Goal: Task Accomplishment & Management: Manage account settings

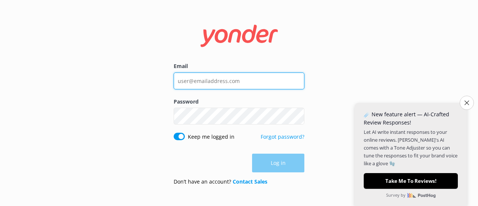
click at [214, 75] on input "Email" at bounding box center [239, 80] width 131 height 17
type input "[EMAIL_ADDRESS][PERSON_NAME][DOMAIN_NAME]"
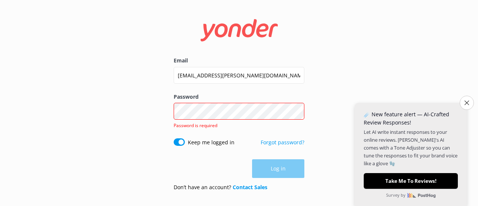
click at [285, 161] on div "Log in" at bounding box center [239, 168] width 131 height 19
click at [285, 142] on link "Forgot password?" at bounding box center [283, 142] width 44 height 7
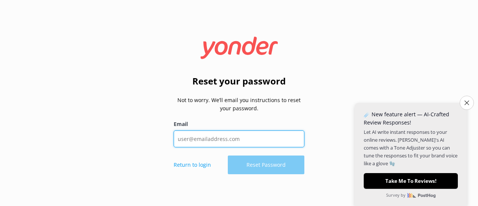
click at [285, 142] on input "Email" at bounding box center [239, 138] width 131 height 17
type input "[EMAIL_ADDRESS][PERSON_NAME][DOMAIN_NAME]"
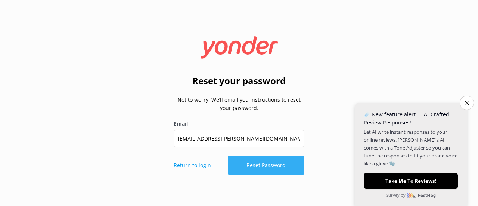
click at [251, 165] on button "Reset Password" at bounding box center [266, 165] width 77 height 19
